Goal: Information Seeking & Learning: Learn about a topic

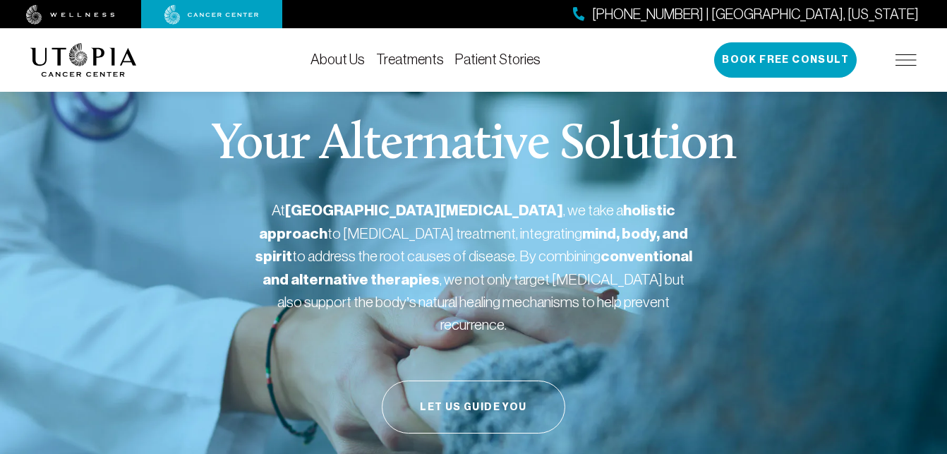
click at [345, 63] on link "About Us" at bounding box center [337, 60] width 54 height 16
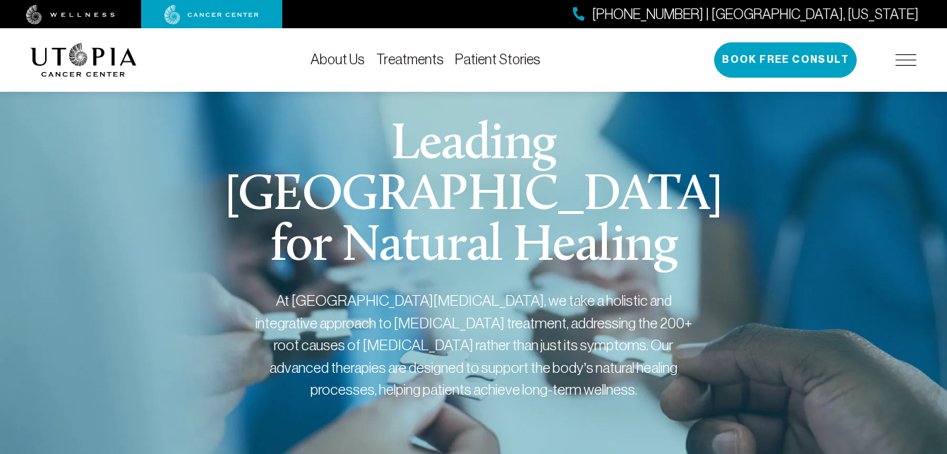
click at [392, 65] on link "Treatments" at bounding box center [410, 60] width 68 height 16
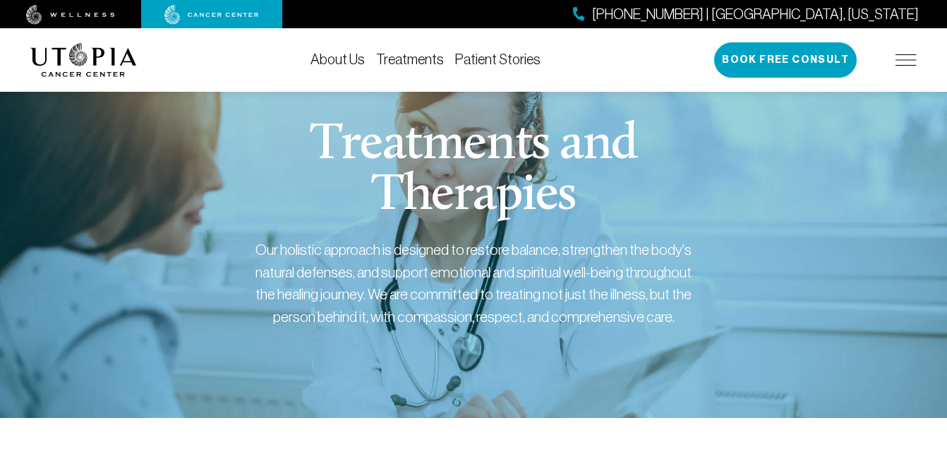
click at [493, 58] on link "Patient Stories" at bounding box center [497, 60] width 85 height 16
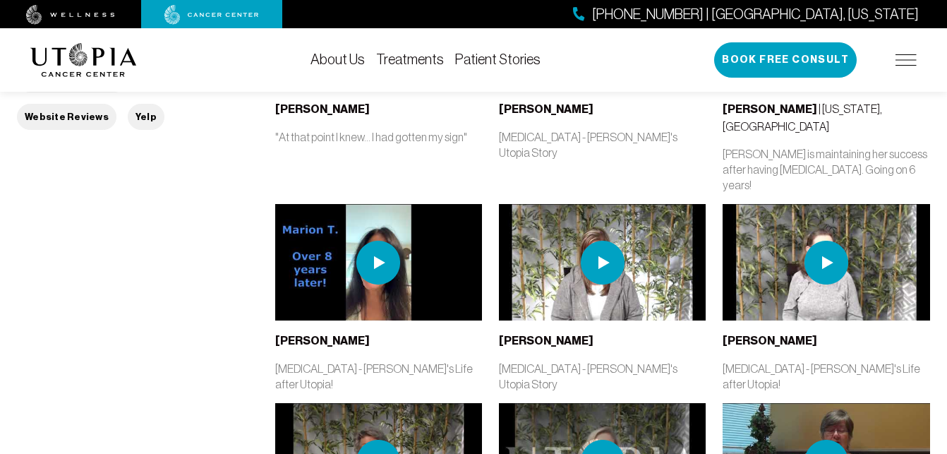
scroll to position [104, 0]
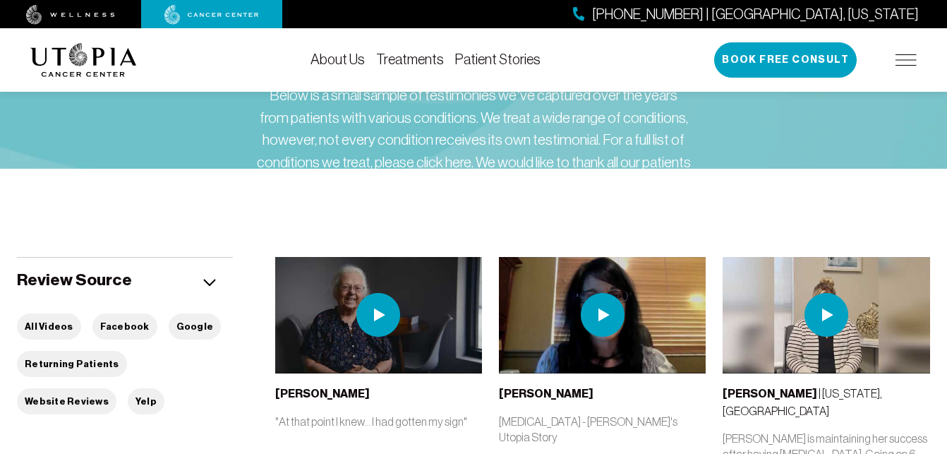
click at [907, 58] on img at bounding box center [905, 59] width 21 height 11
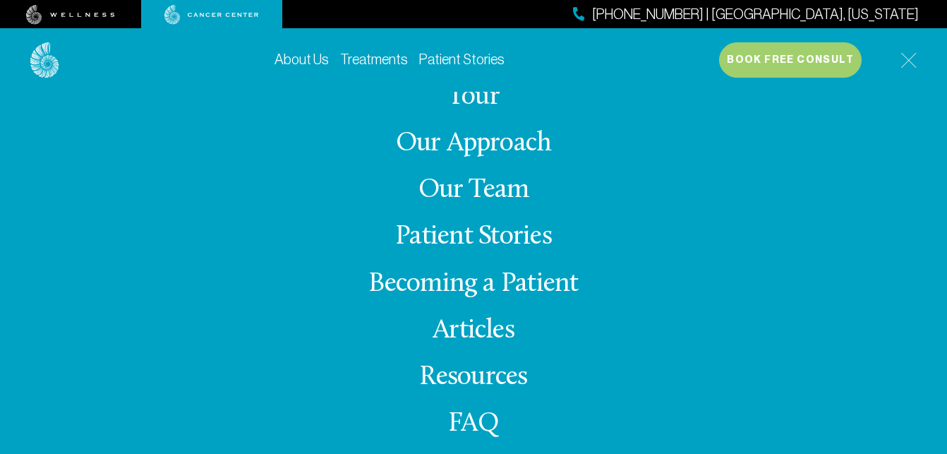
scroll to position [38, 0]
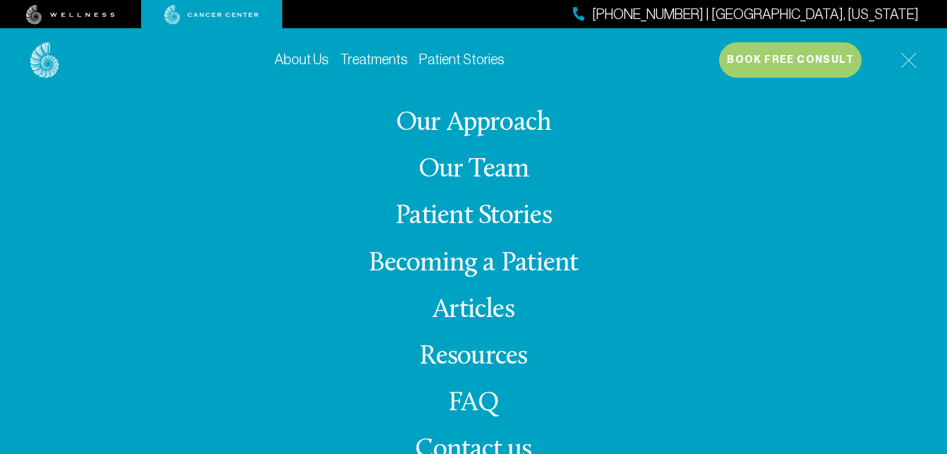
click at [471, 401] on link "FAQ" at bounding box center [473, 403] width 51 height 28
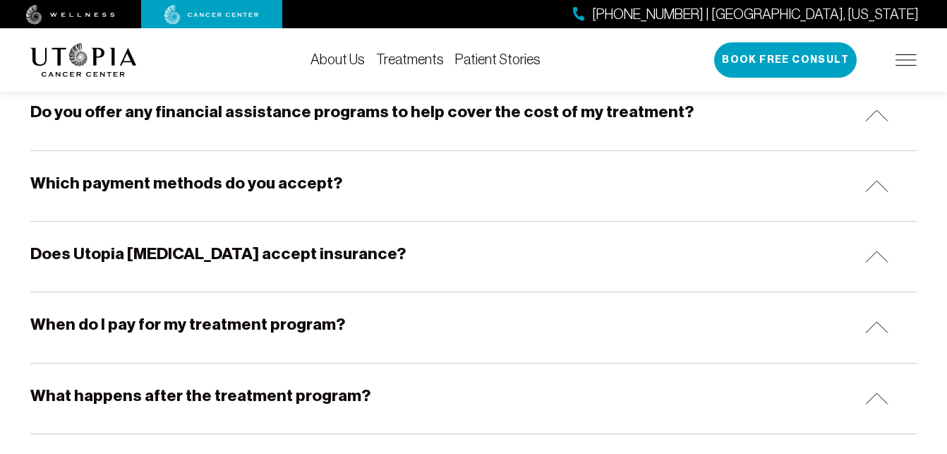
scroll to position [794, 0]
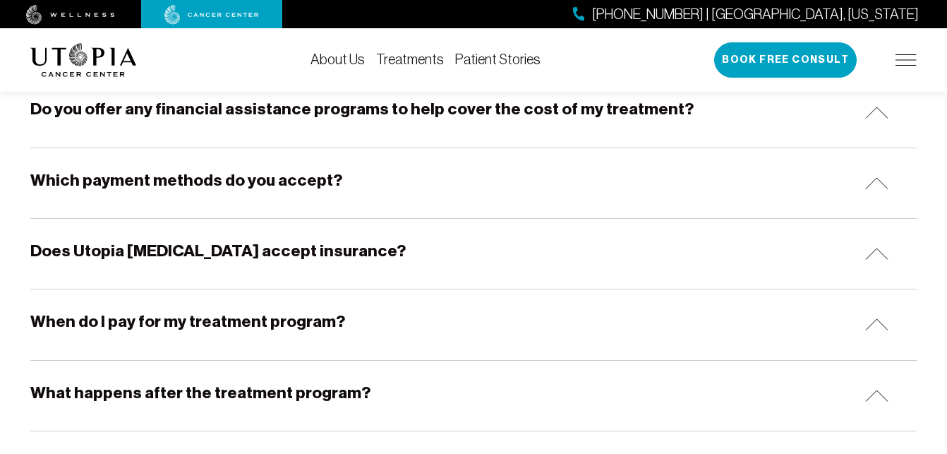
click at [287, 257] on h5 "Does Utopia [MEDICAL_DATA] accept insurance?" at bounding box center [217, 251] width 375 height 22
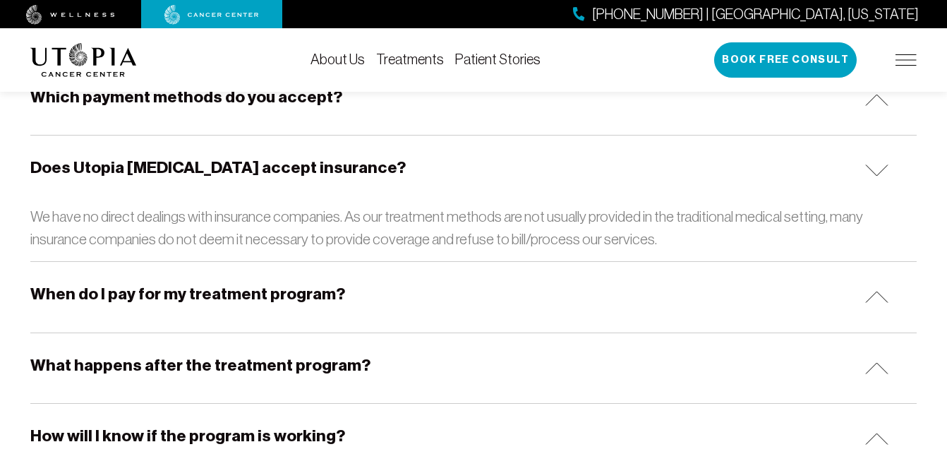
scroll to position [880, 0]
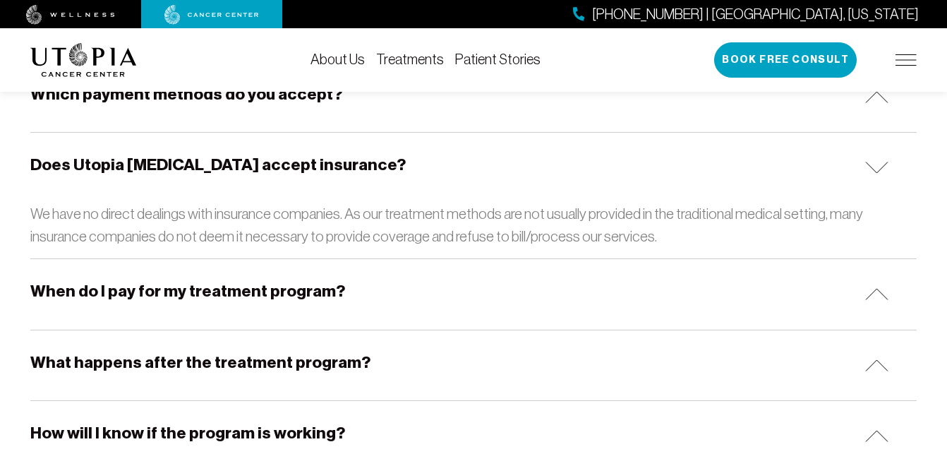
click at [267, 286] on h5 "When do I pay for my treatment program?" at bounding box center [187, 291] width 315 height 22
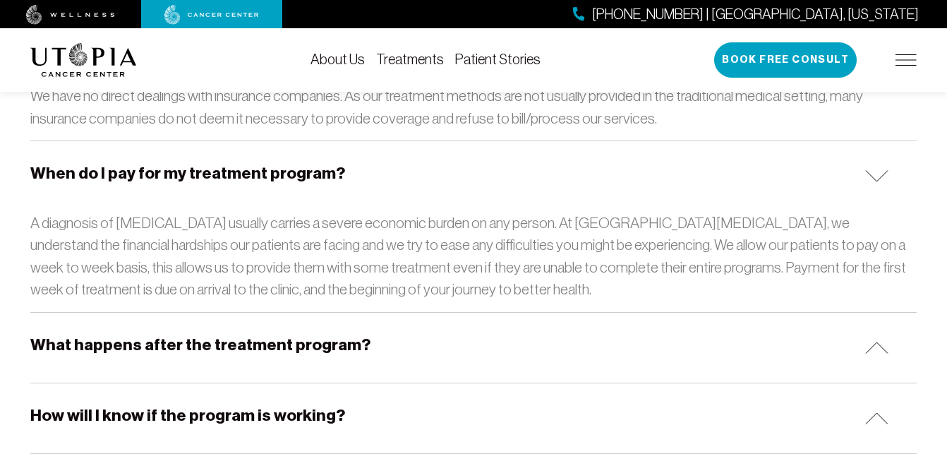
scroll to position [1010, 0]
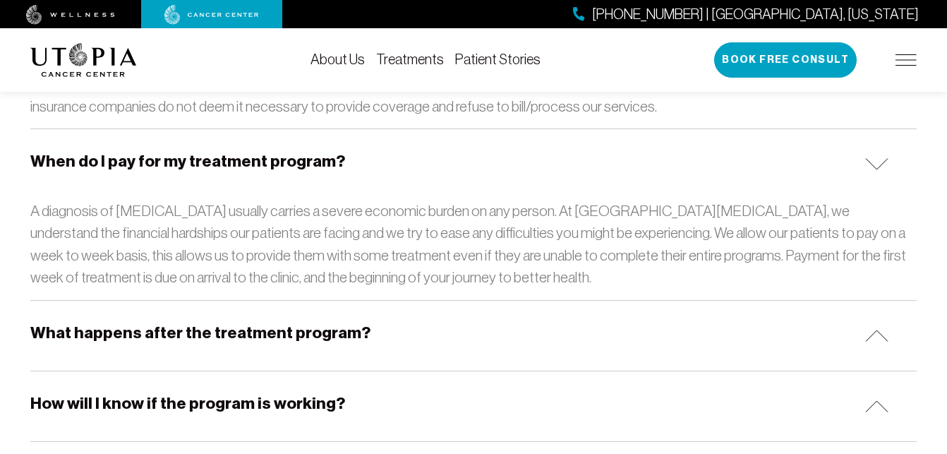
click at [262, 337] on h5 "What happens after the treatment program?" at bounding box center [200, 333] width 340 height 22
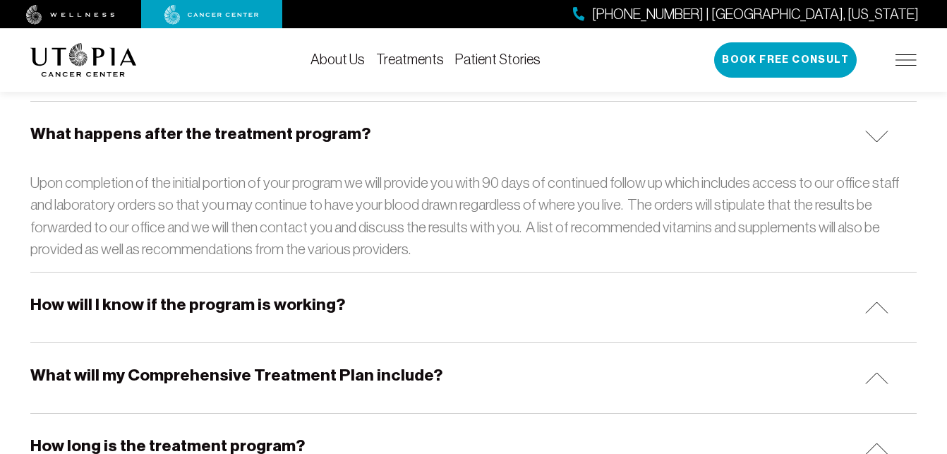
scroll to position [1213, 0]
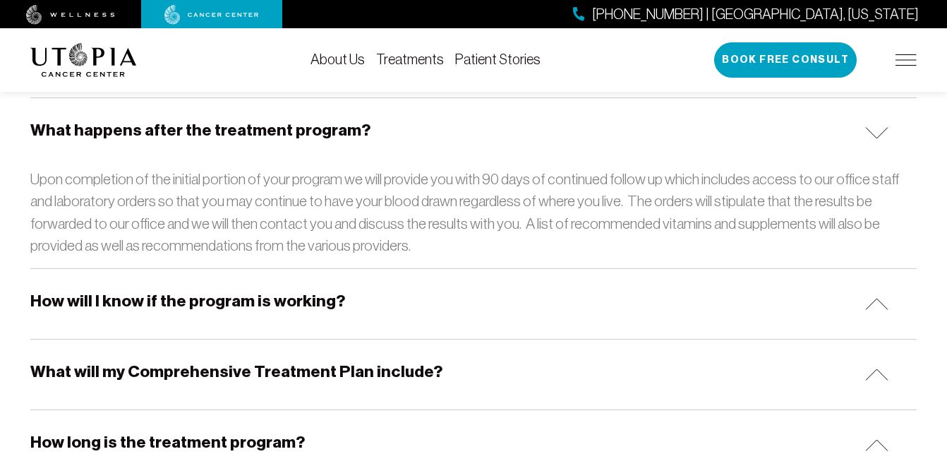
click at [259, 303] on h5 "How will I know if the program is working?" at bounding box center [187, 301] width 315 height 22
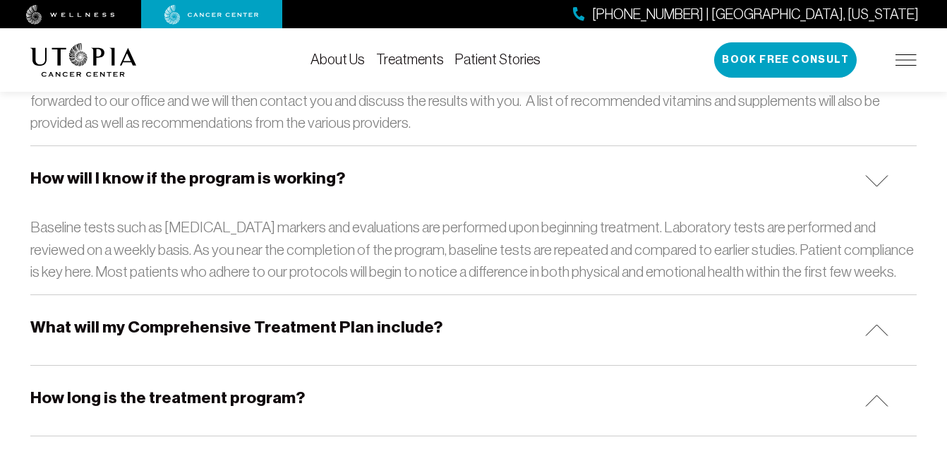
scroll to position [1347, 0]
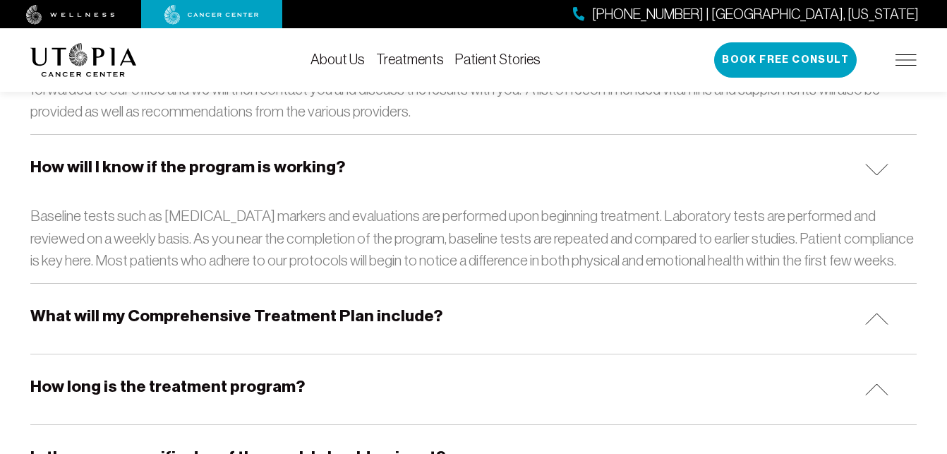
click at [258, 314] on h5 "What will my Comprehensive Treatment Plan include?" at bounding box center [236, 316] width 412 height 22
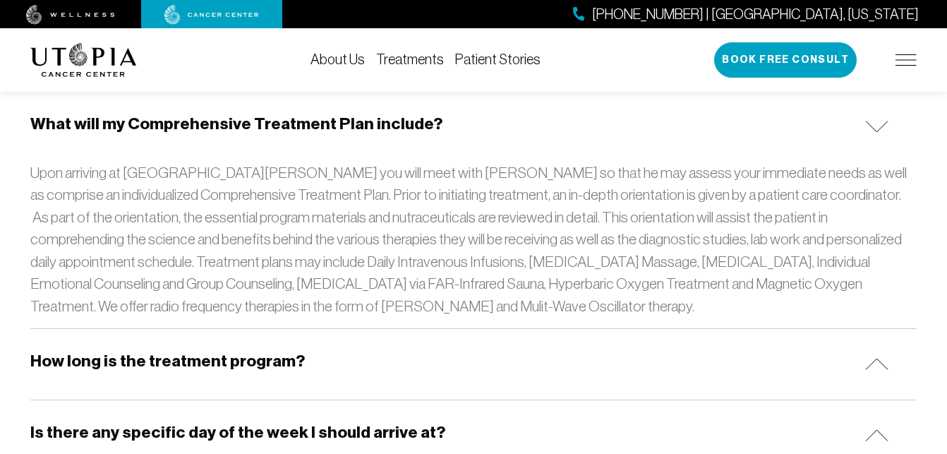
scroll to position [1544, 0]
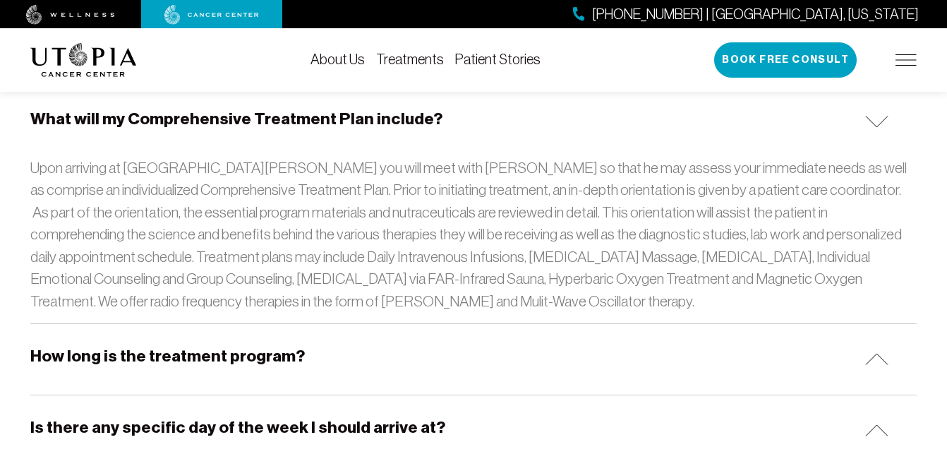
click at [246, 370] on div "How long is the treatment program?" at bounding box center [473, 359] width 886 height 70
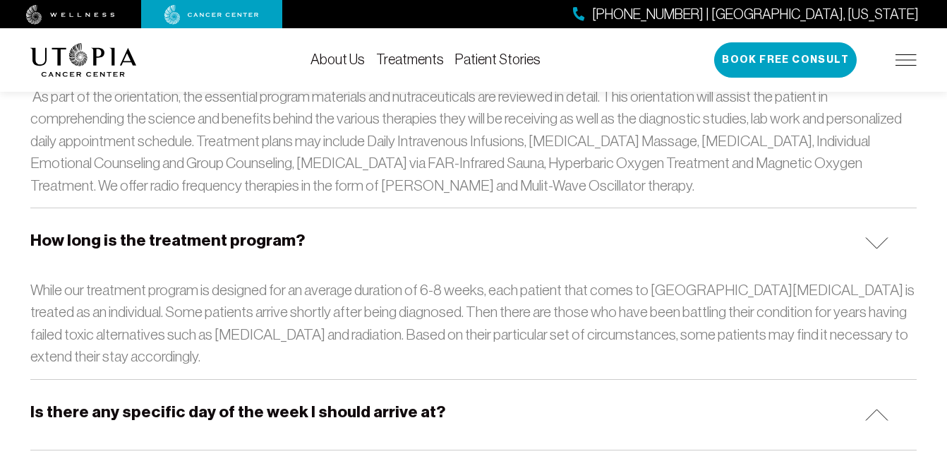
scroll to position [1721, 0]
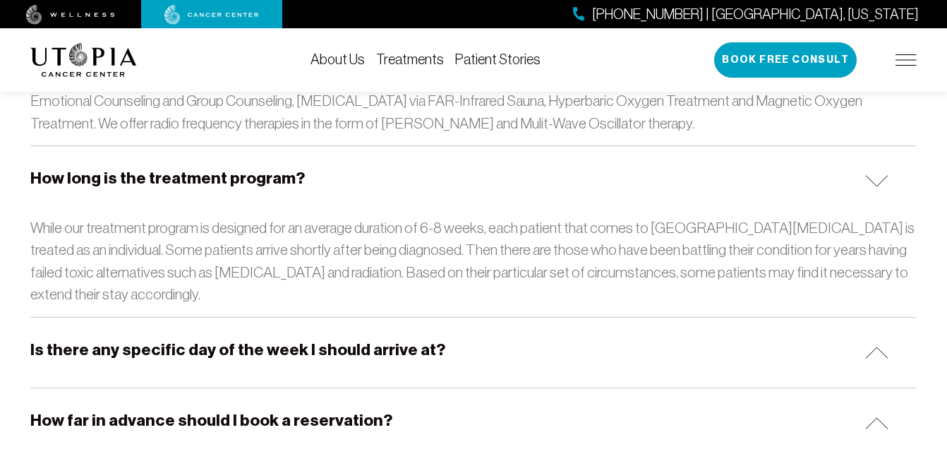
click at [334, 351] on h5 "Is there any specific day of the week I should arrive at?" at bounding box center [237, 350] width 415 height 22
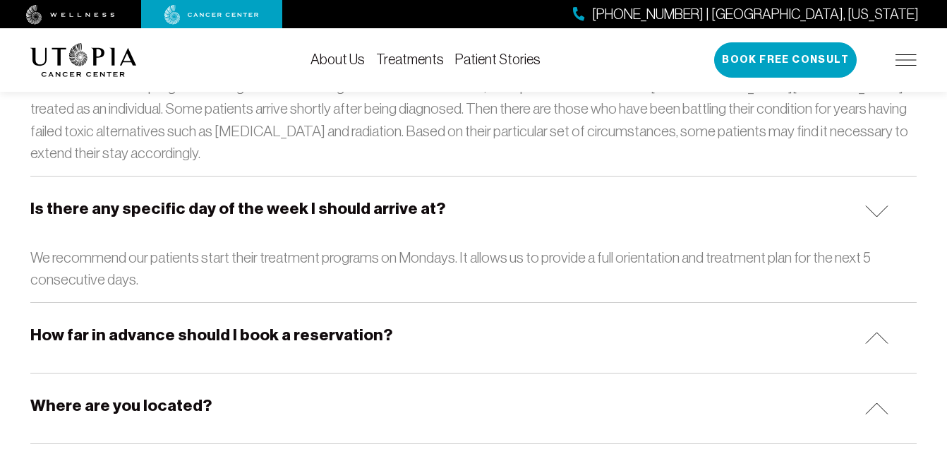
scroll to position [1880, 0]
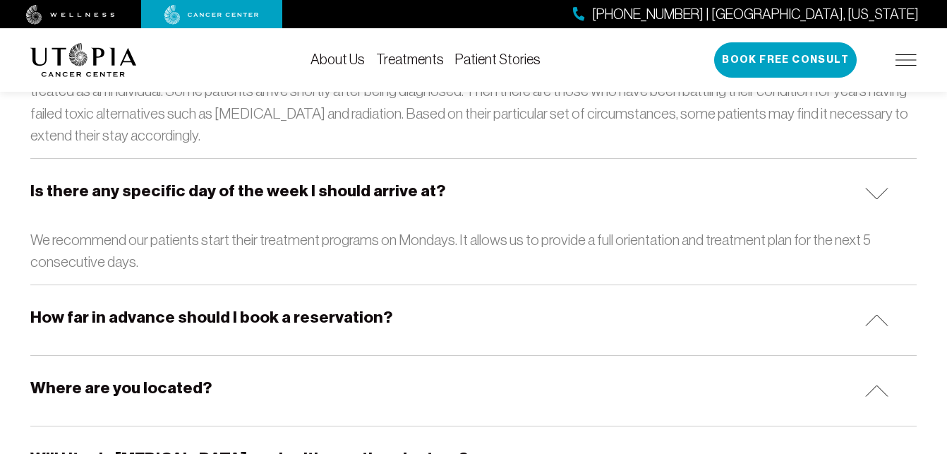
click at [322, 327] on h5 "How far in advance should I book a reservation?" at bounding box center [211, 317] width 362 height 22
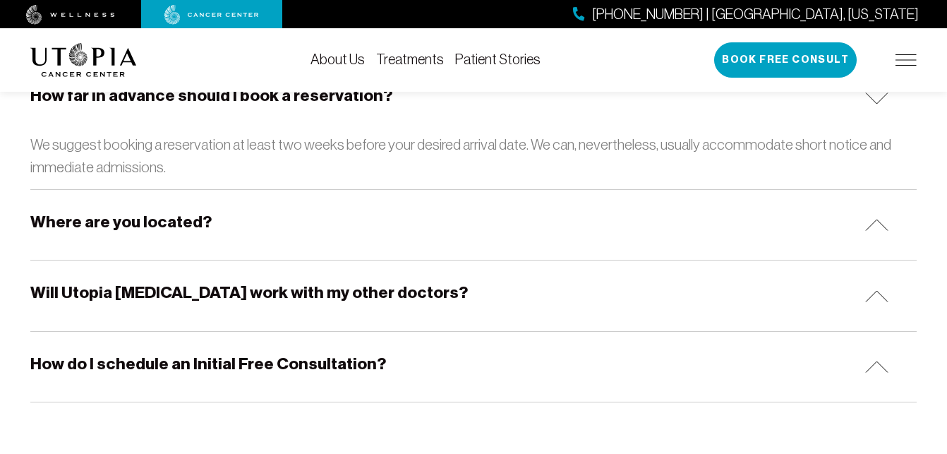
scroll to position [2103, 0]
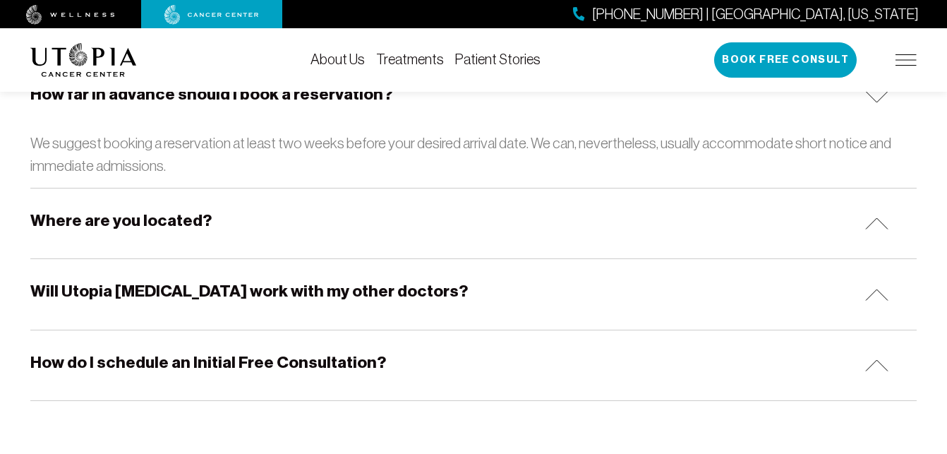
click at [335, 301] on h5 "Will Utopia [MEDICAL_DATA] work with my other doctors?" at bounding box center [248, 291] width 437 height 22
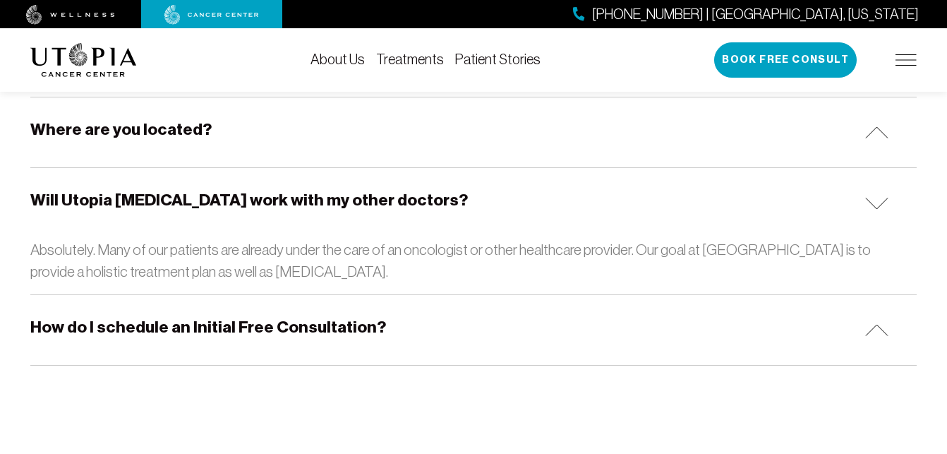
scroll to position [2196, 0]
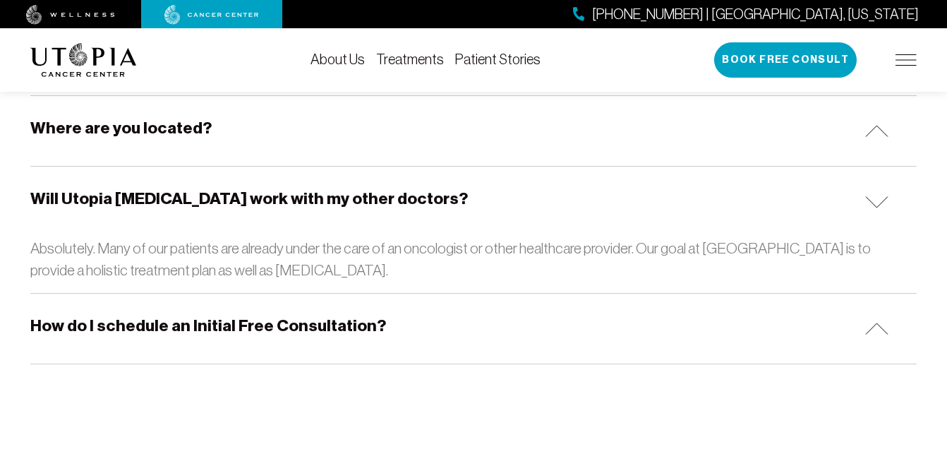
click at [326, 337] on div "How do I schedule an Initial Free Consultation?" at bounding box center [473, 328] width 886 height 70
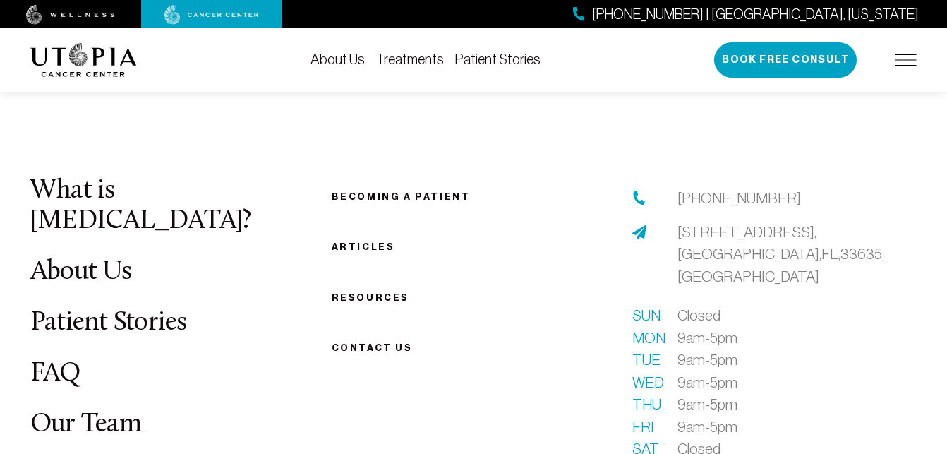
scroll to position [2629, 0]
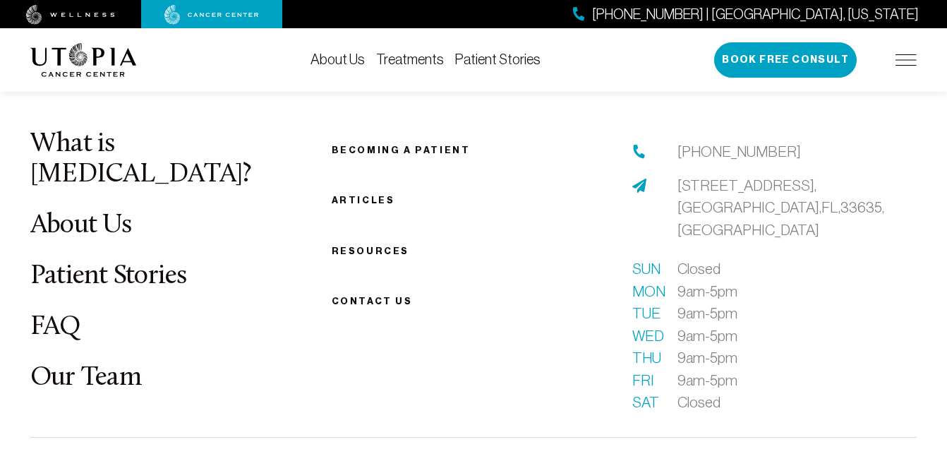
click at [580, 237] on ul "Becoming a patient Articles Resources Contact us" at bounding box center [474, 224] width 284 height 169
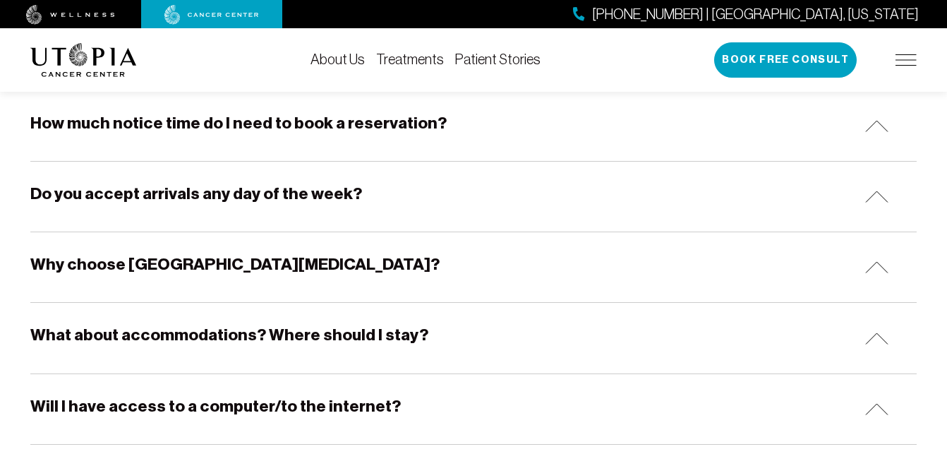
scroll to position [0, 0]
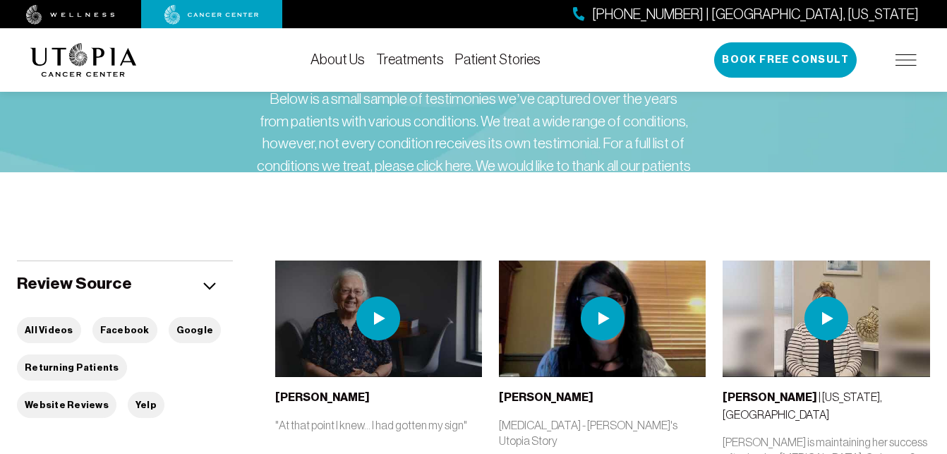
scroll to position [104, 0]
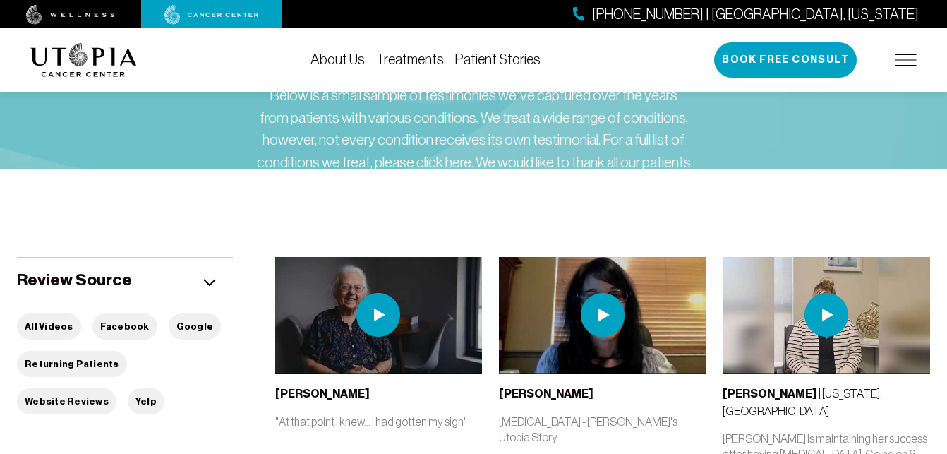
click at [406, 64] on link "Treatments" at bounding box center [410, 60] width 68 height 16
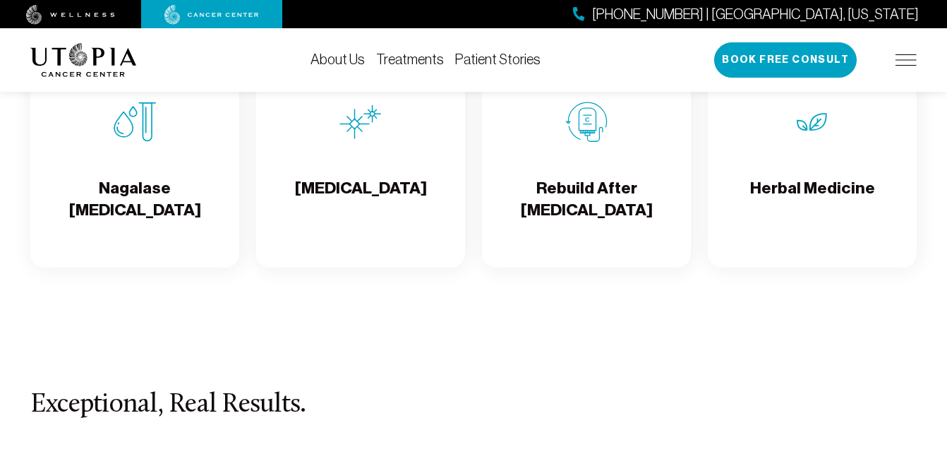
scroll to position [2498, 0]
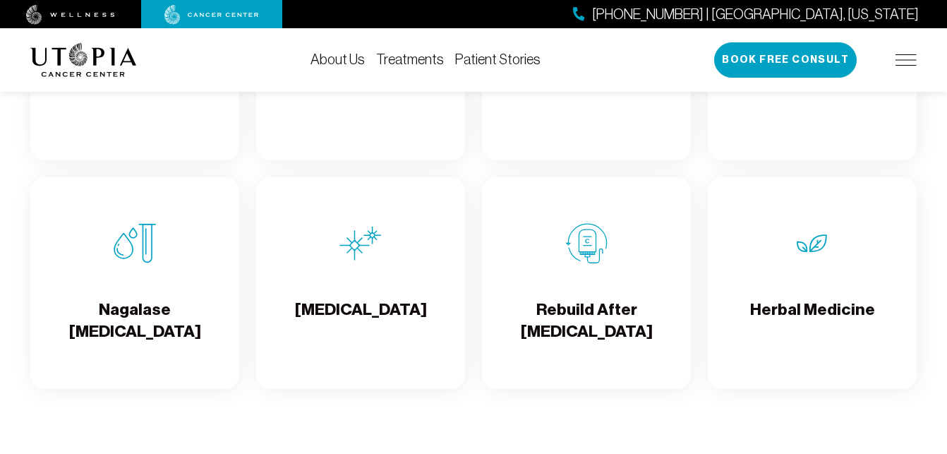
click at [597, 265] on img at bounding box center [586, 243] width 42 height 42
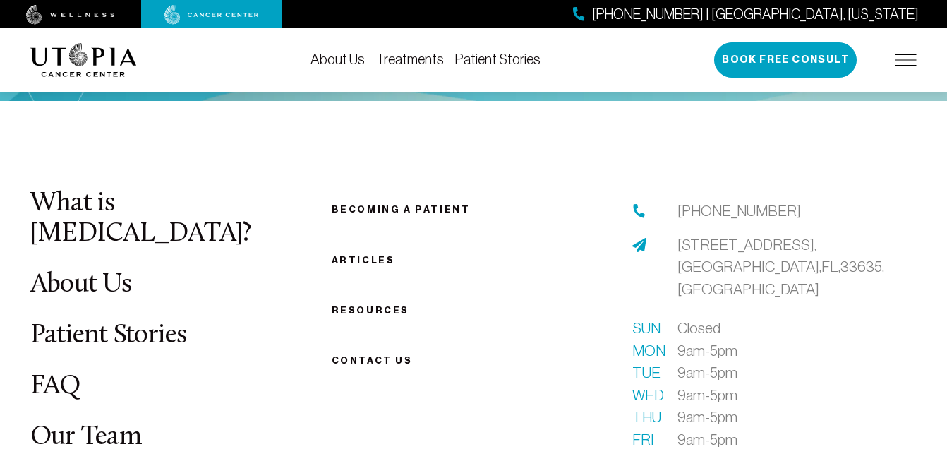
scroll to position [2561, 0]
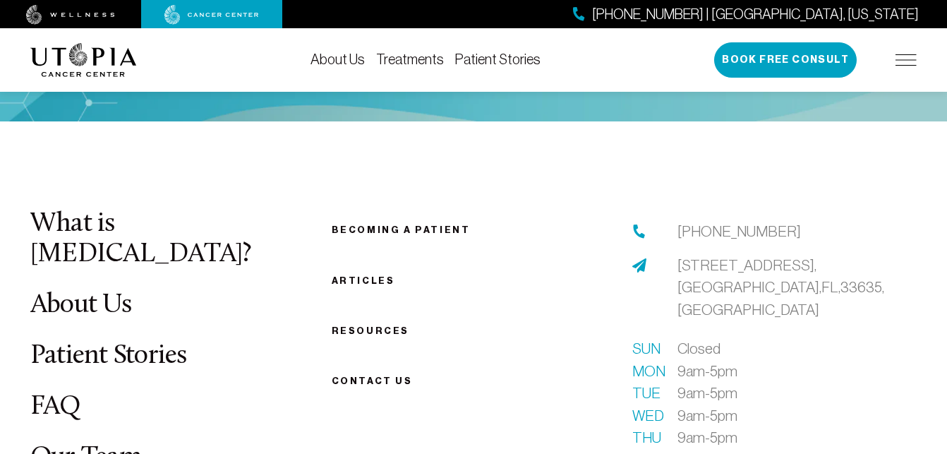
click at [169, 342] on link "Patient Stories" at bounding box center [108, 356] width 157 height 28
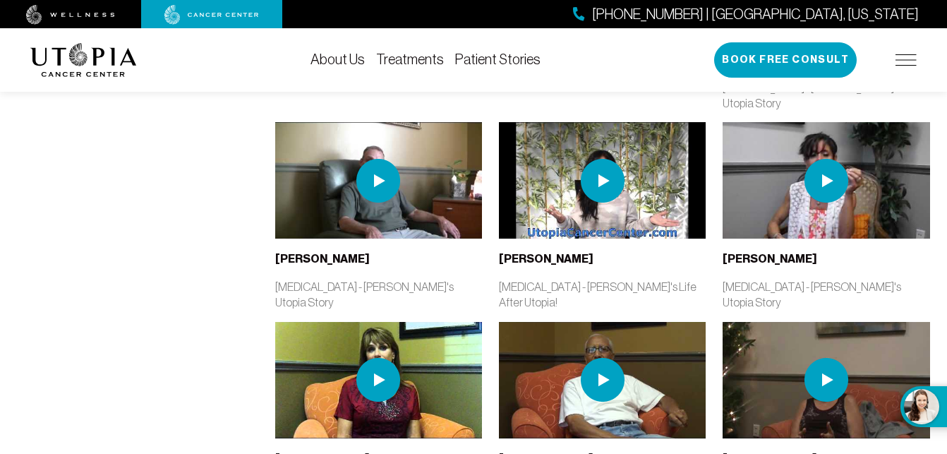
scroll to position [1511, 0]
